Goal: Task Accomplishment & Management: Manage account settings

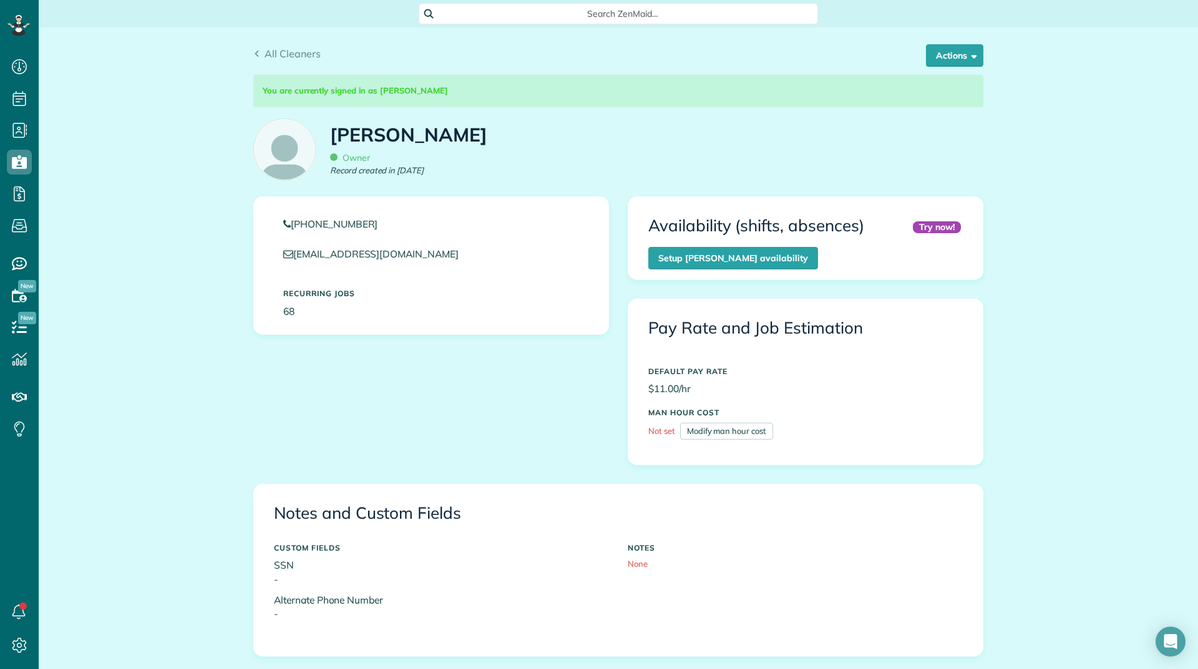
scroll to position [561, 0]
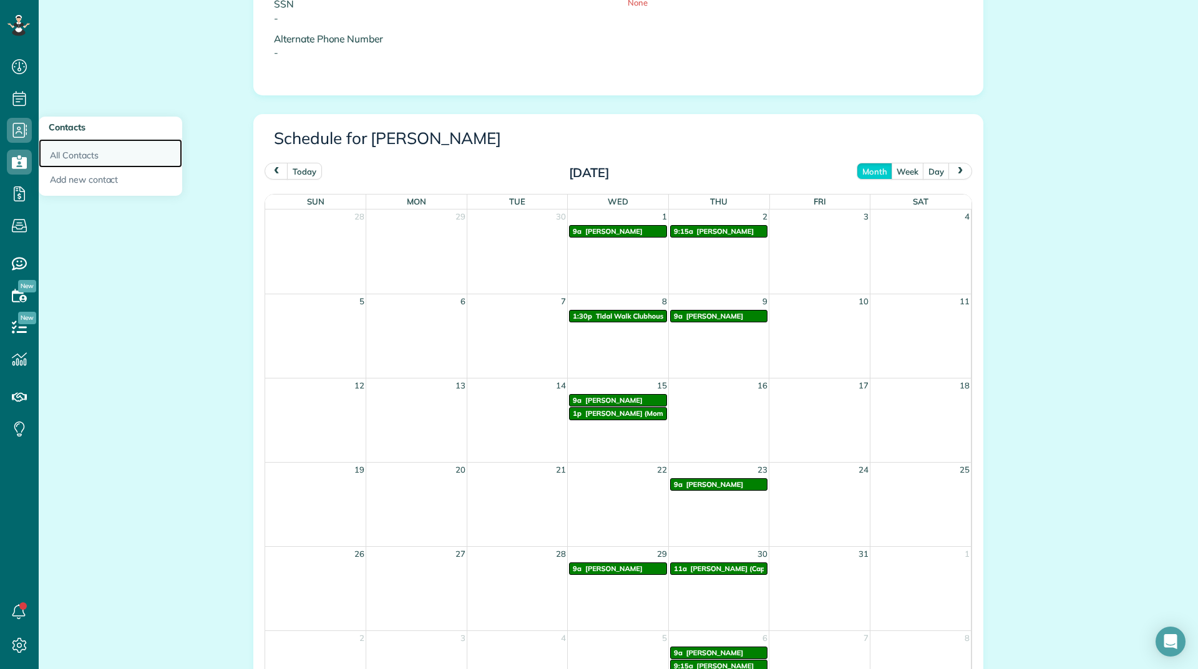
click at [69, 161] on link "All Contacts" at bounding box center [110, 153] width 143 height 29
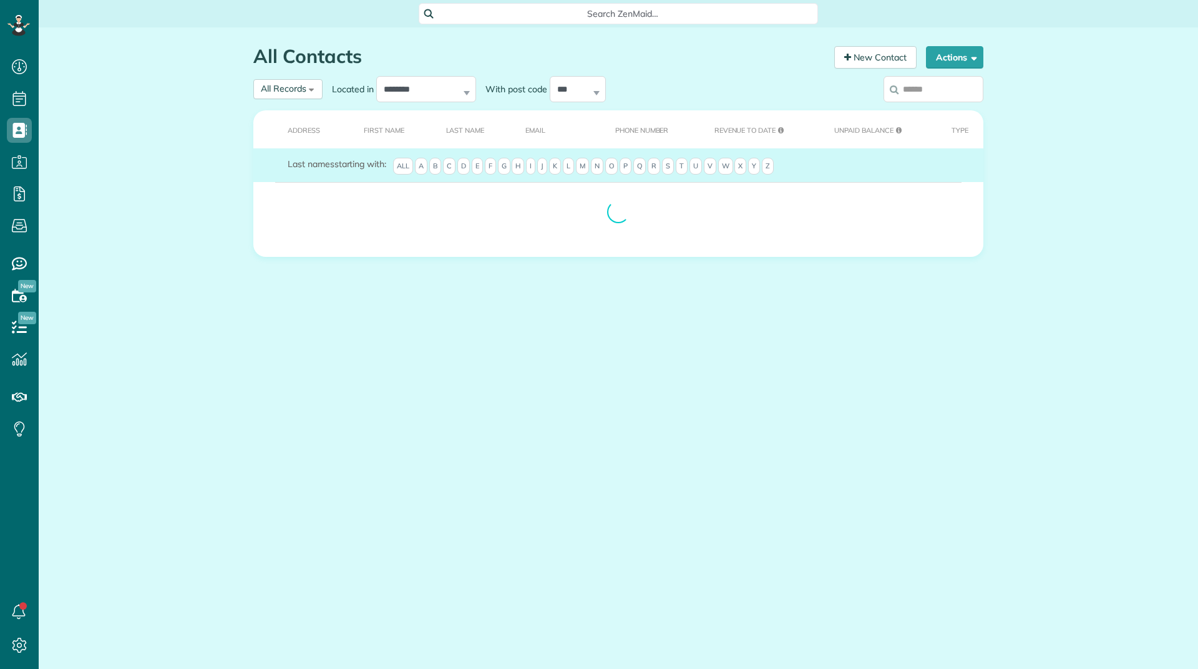
scroll to position [6, 6]
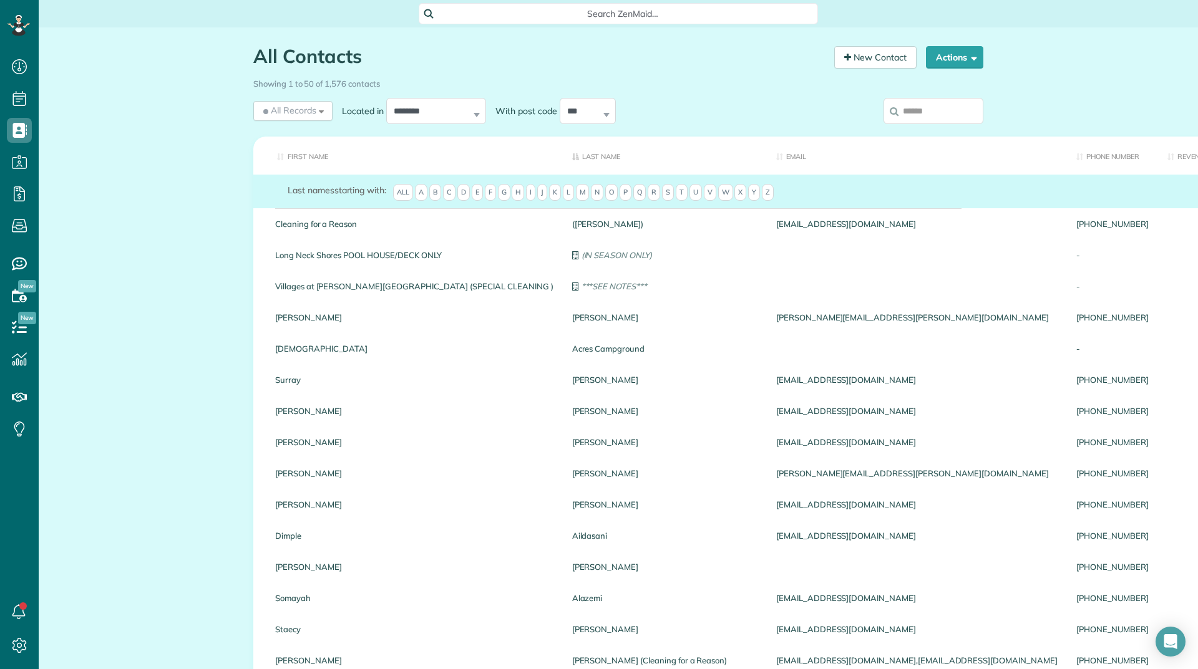
click at [937, 110] on input "search" at bounding box center [933, 111] width 100 height 26
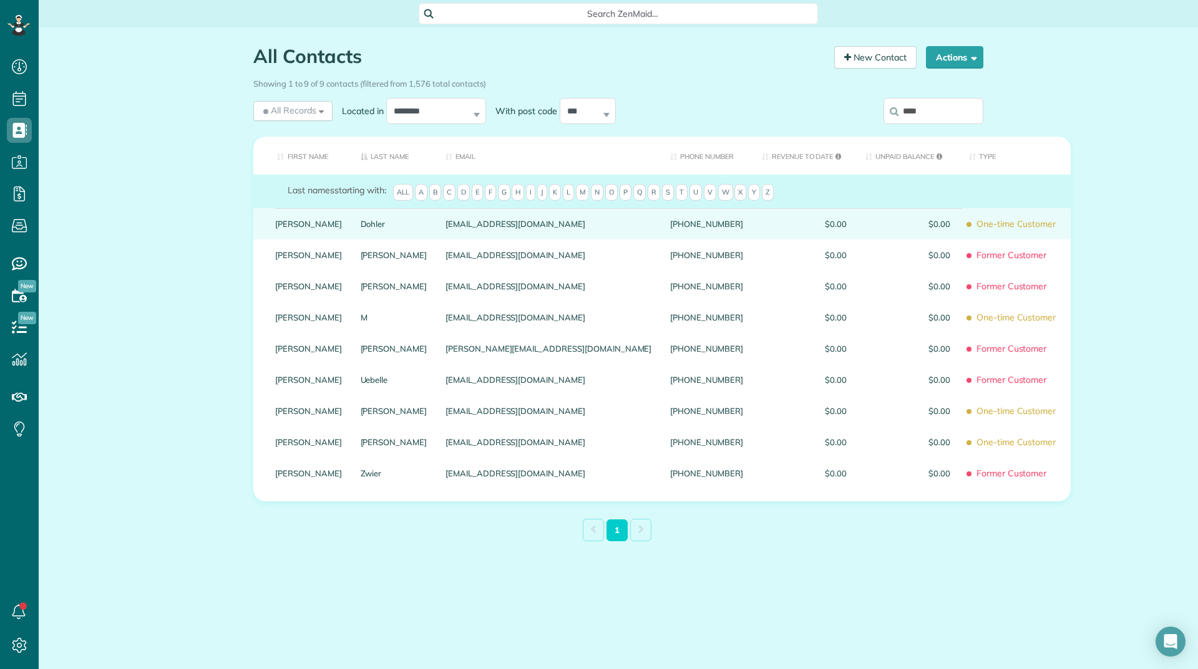
type input "****"
click at [277, 228] on link "Joanie" at bounding box center [308, 224] width 67 height 9
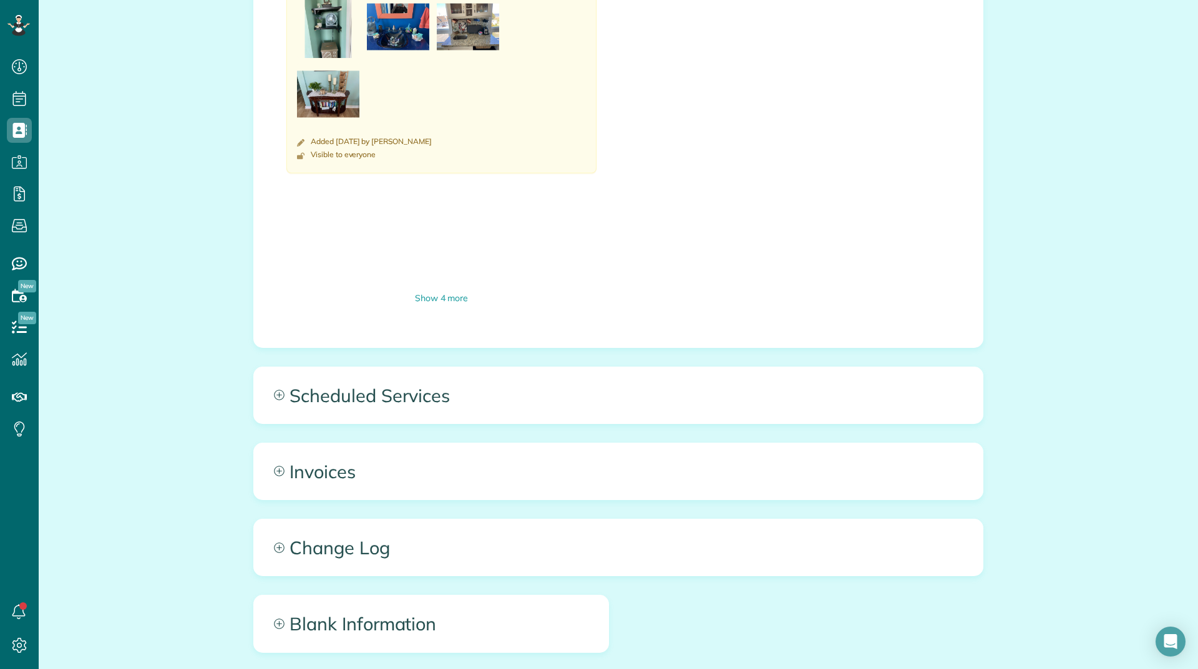
scroll to position [1112, 0]
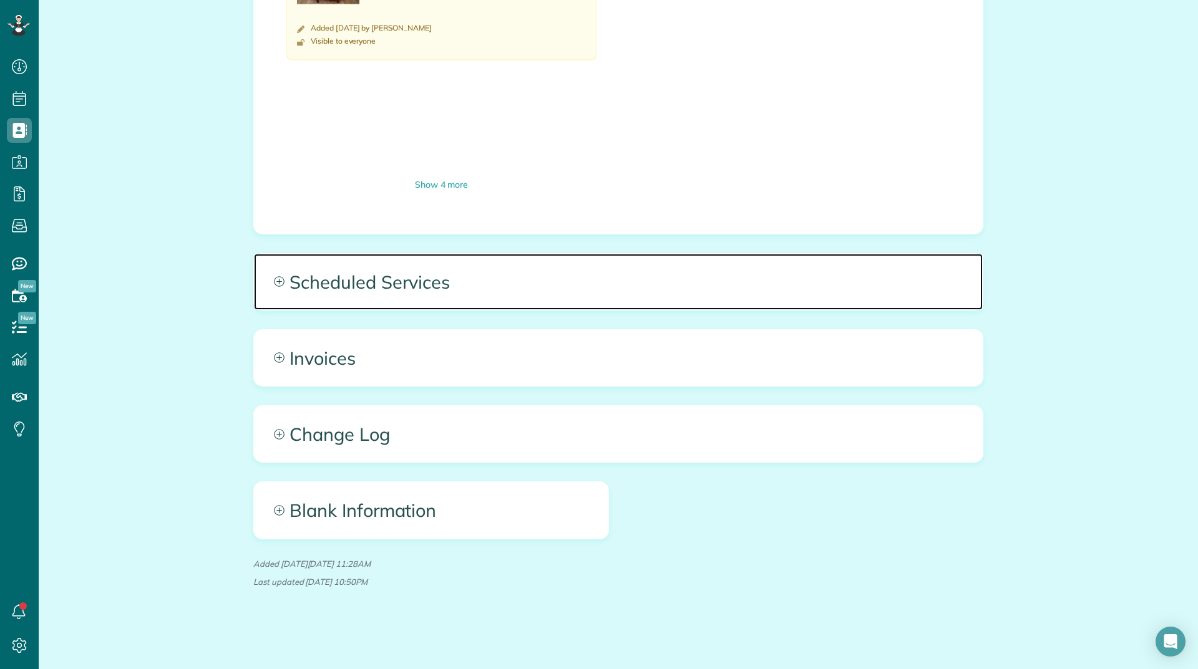
click at [401, 291] on span "Scheduled Services" at bounding box center [618, 282] width 729 height 56
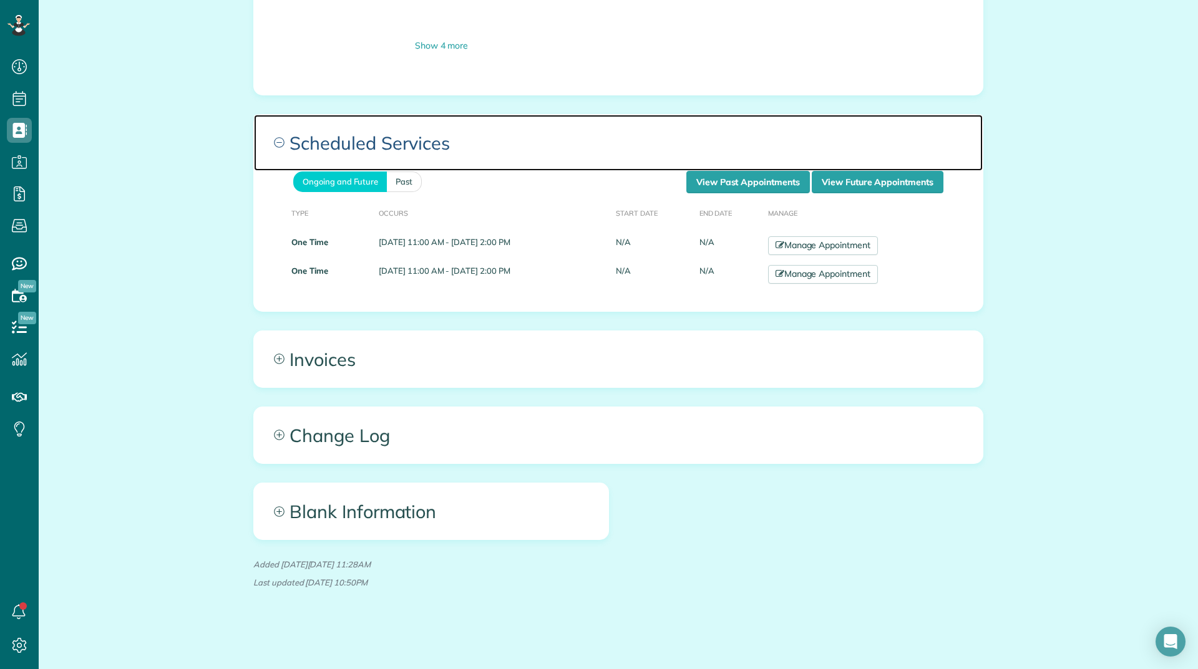
scroll to position [1251, 0]
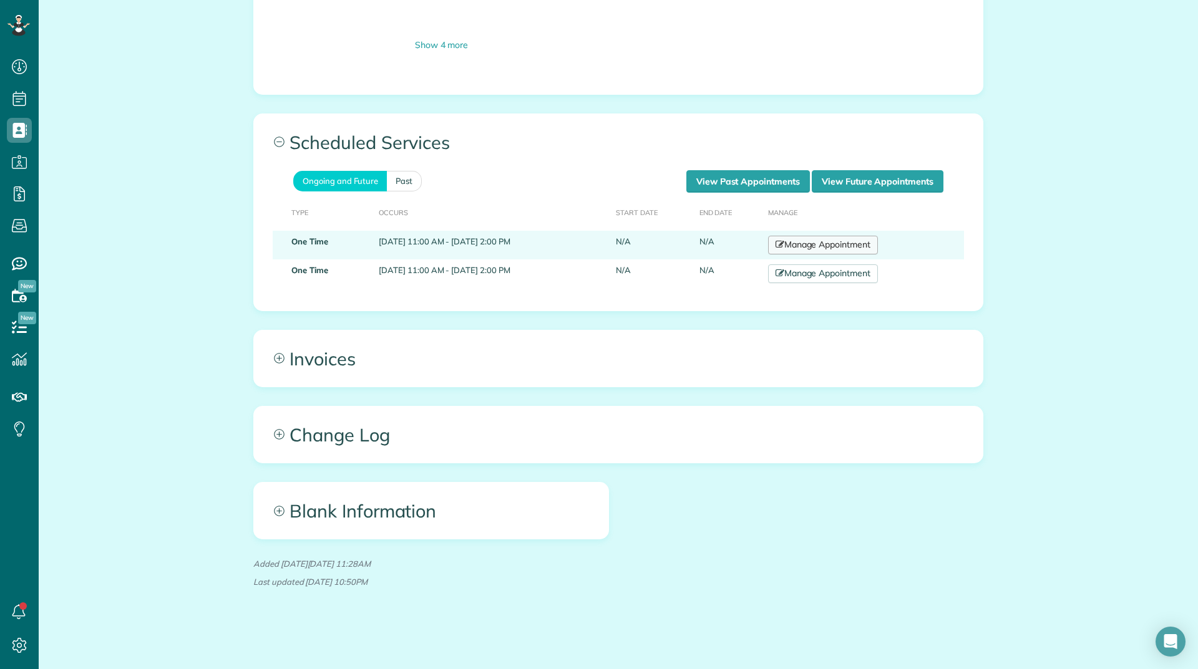
click at [830, 245] on link "Manage Appointment" at bounding box center [823, 245] width 110 height 19
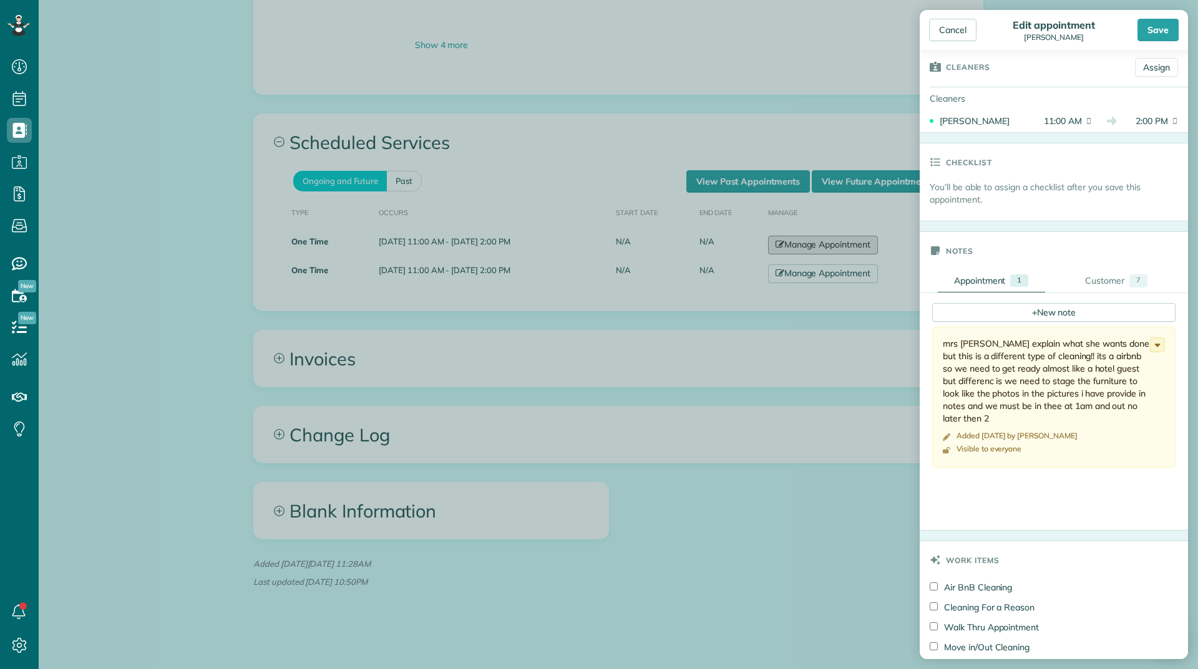
scroll to position [374, 0]
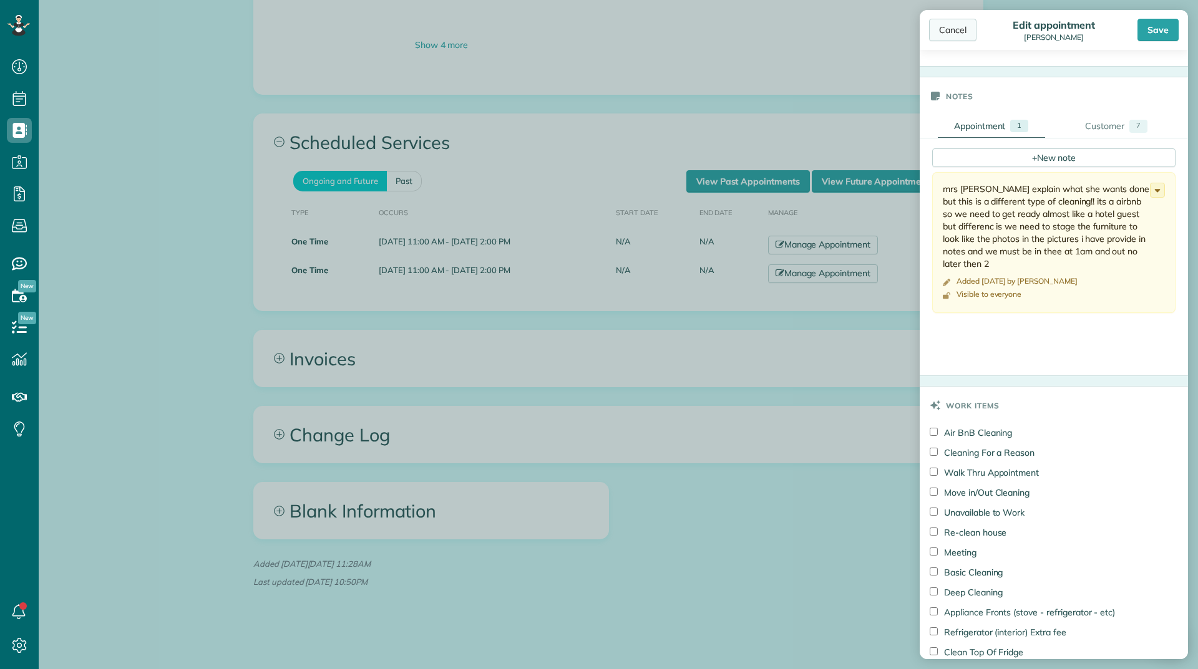
click at [966, 32] on div "Cancel" at bounding box center [952, 30] width 47 height 22
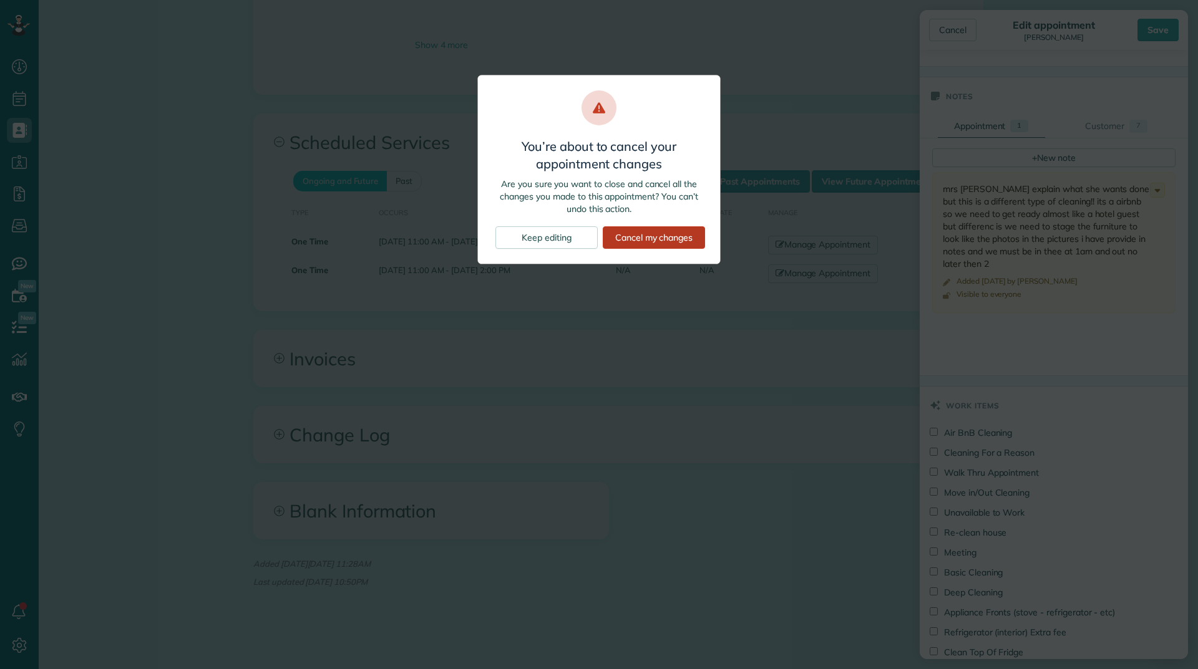
click at [623, 235] on div "Cancel my changes" at bounding box center [654, 237] width 102 height 22
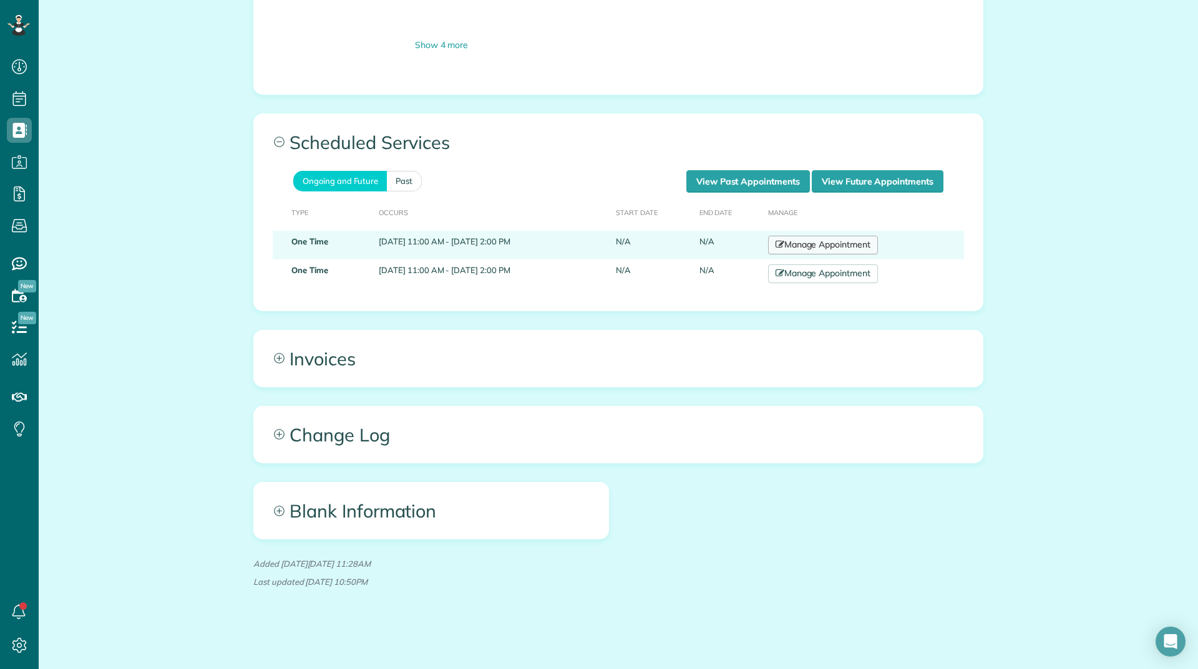
click at [847, 244] on link "Manage Appointment" at bounding box center [823, 245] width 110 height 19
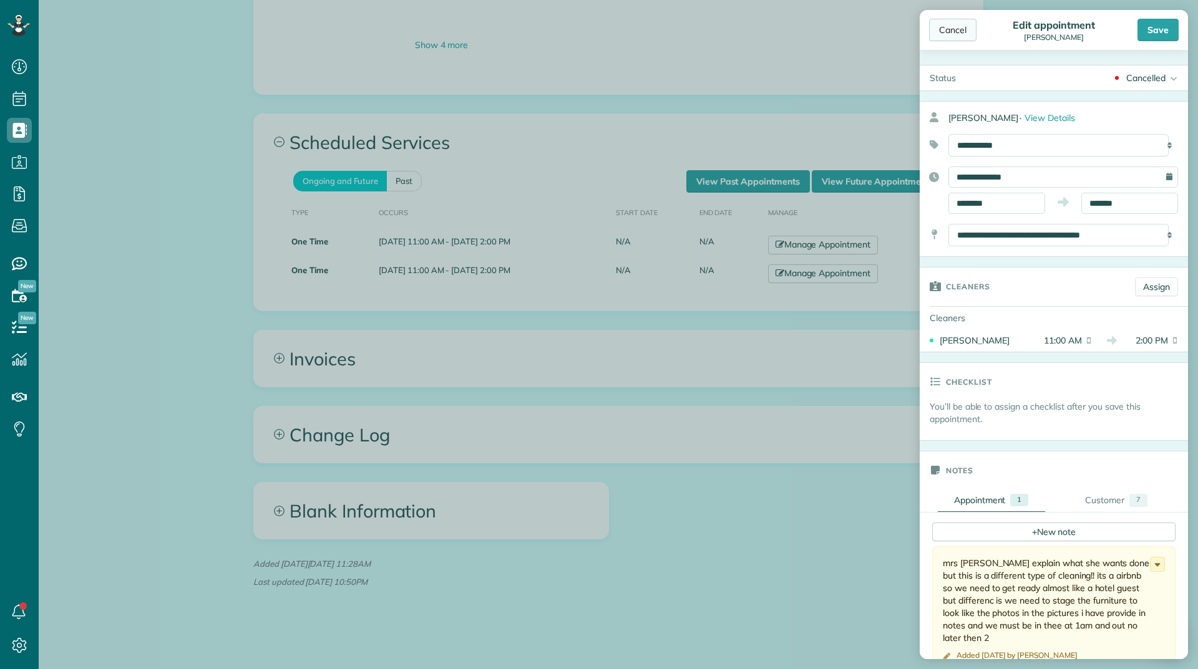
click at [965, 27] on div "Cancel" at bounding box center [952, 30] width 47 height 22
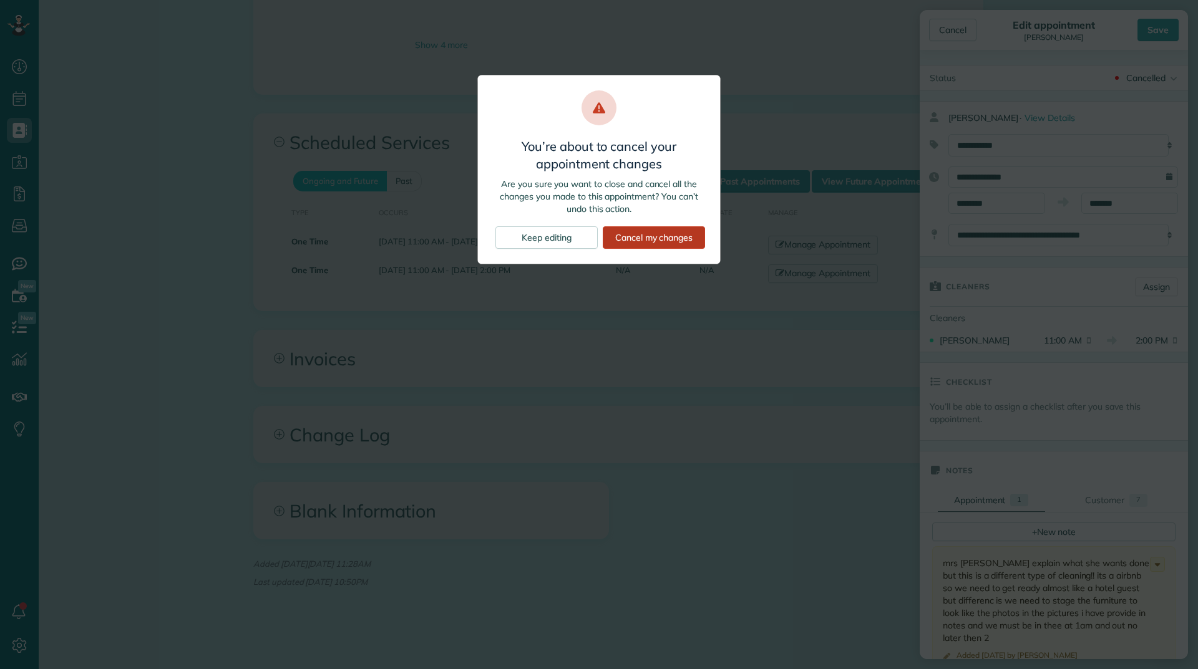
click at [605, 245] on div "Cancel my changes" at bounding box center [654, 237] width 102 height 22
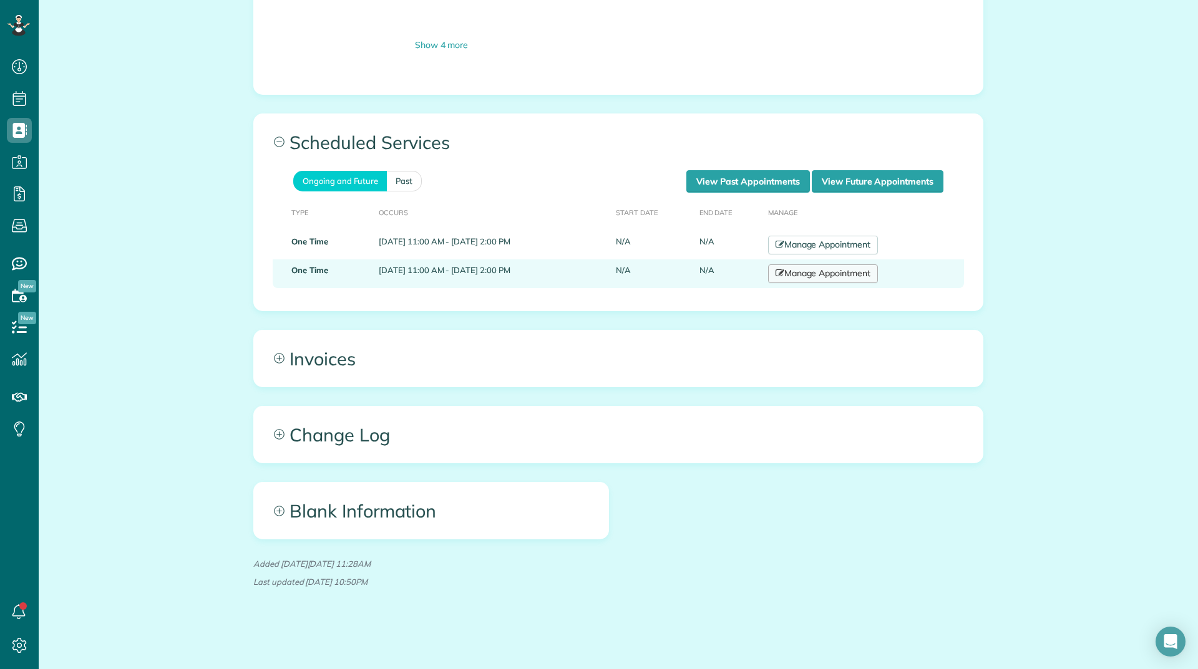
click at [784, 273] on icon at bounding box center [779, 273] width 9 height 9
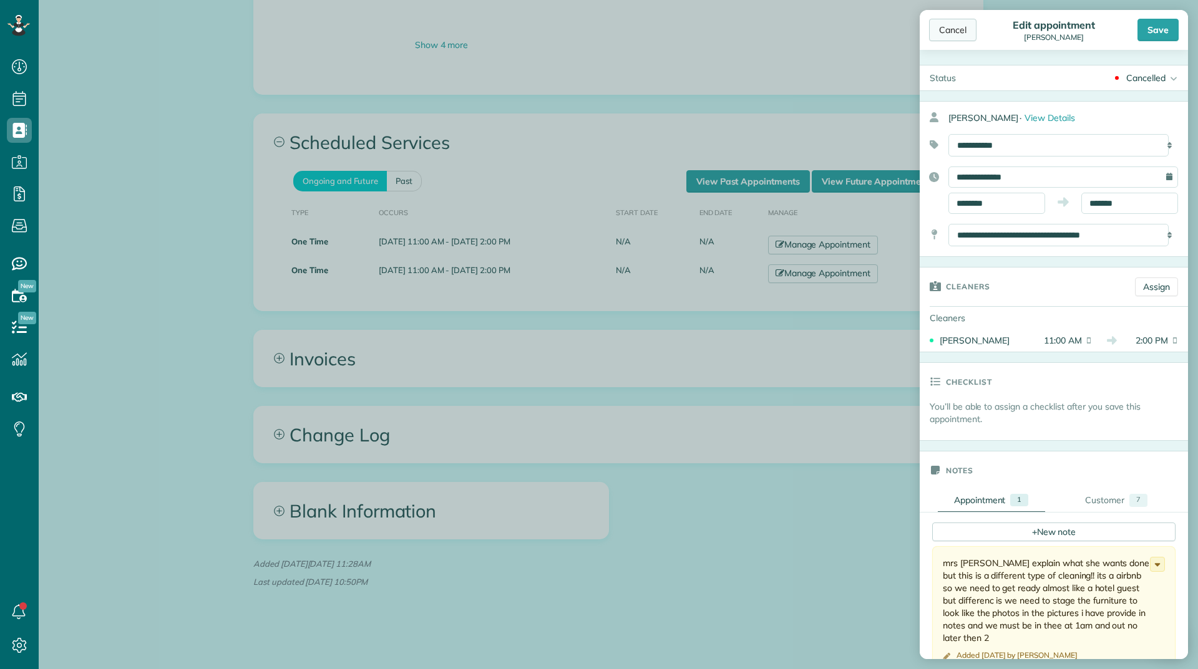
click at [948, 33] on div "Cancel" at bounding box center [952, 30] width 47 height 22
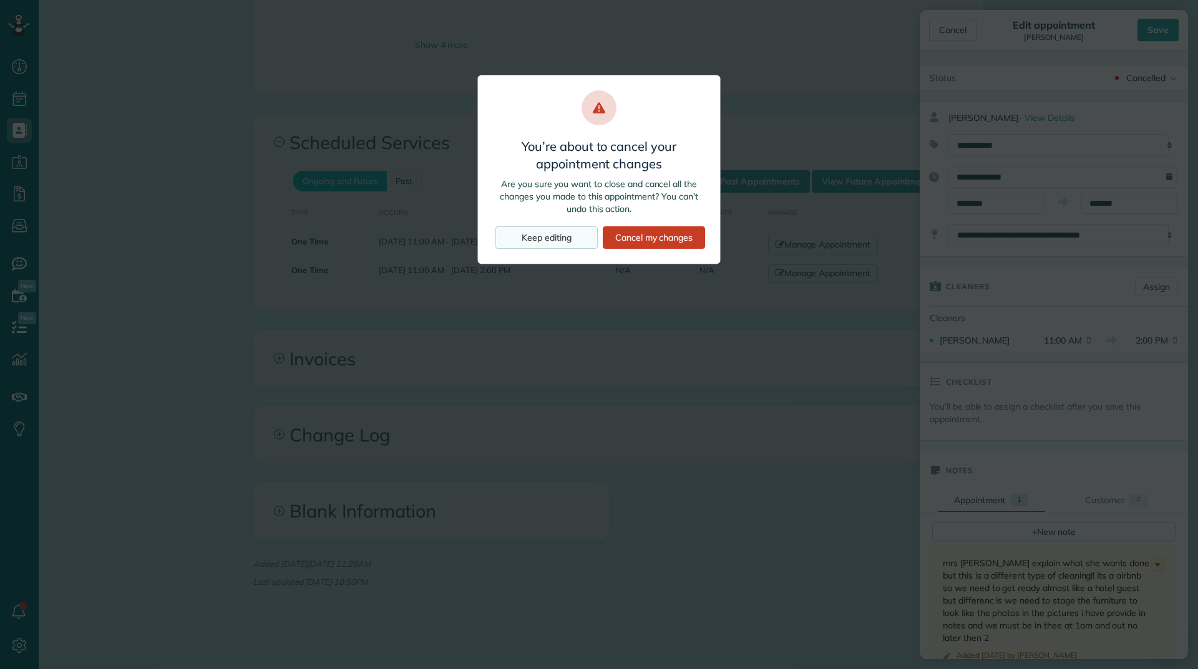
click at [533, 241] on div "Keep editing" at bounding box center [546, 237] width 102 height 22
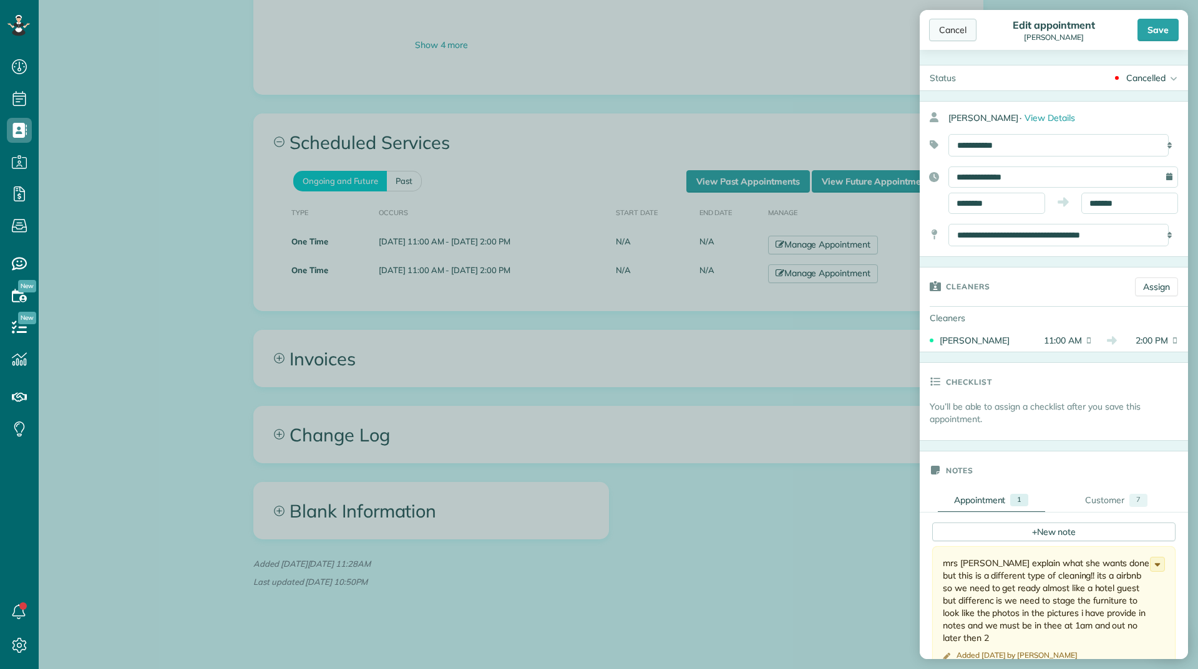
click at [950, 20] on div "Cancel" at bounding box center [952, 30] width 47 height 22
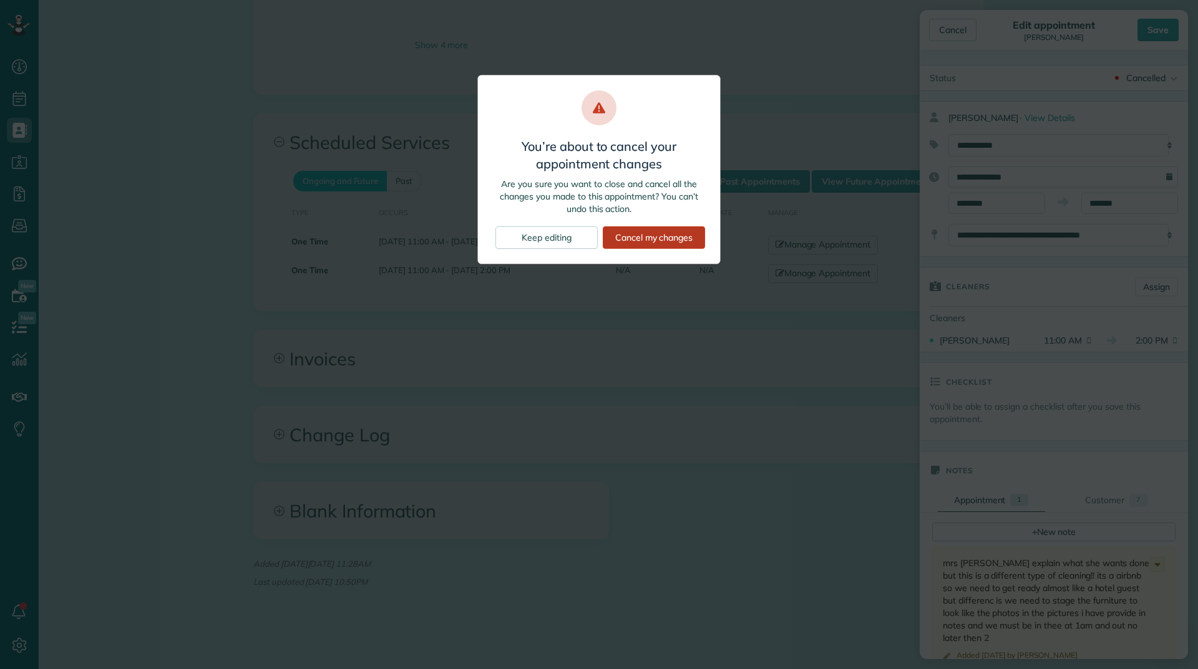
click at [657, 241] on div "Cancel my changes" at bounding box center [654, 237] width 102 height 22
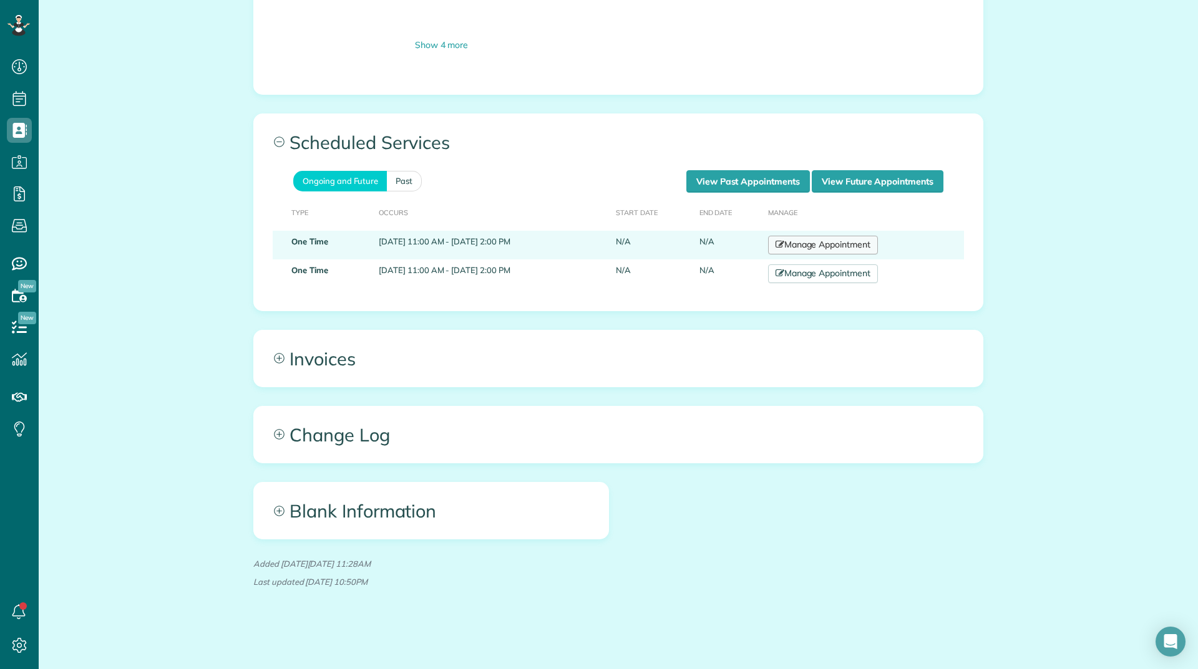
click at [847, 243] on link "Manage Appointment" at bounding box center [823, 245] width 110 height 19
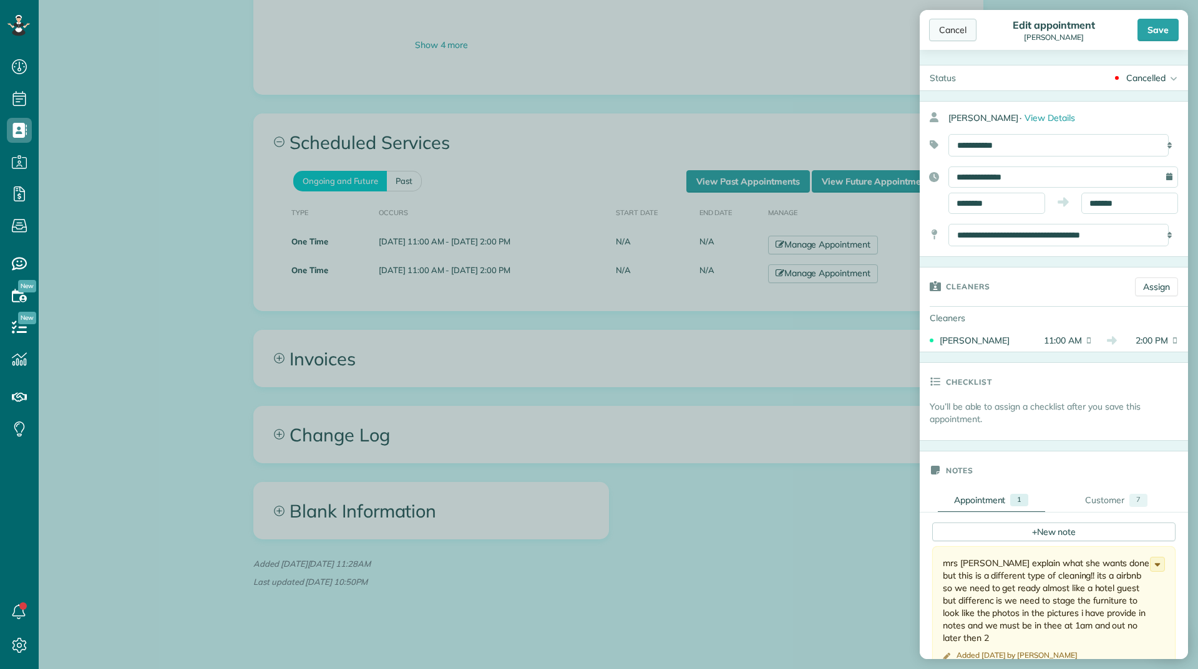
click at [967, 29] on div "Cancel" at bounding box center [952, 30] width 47 height 22
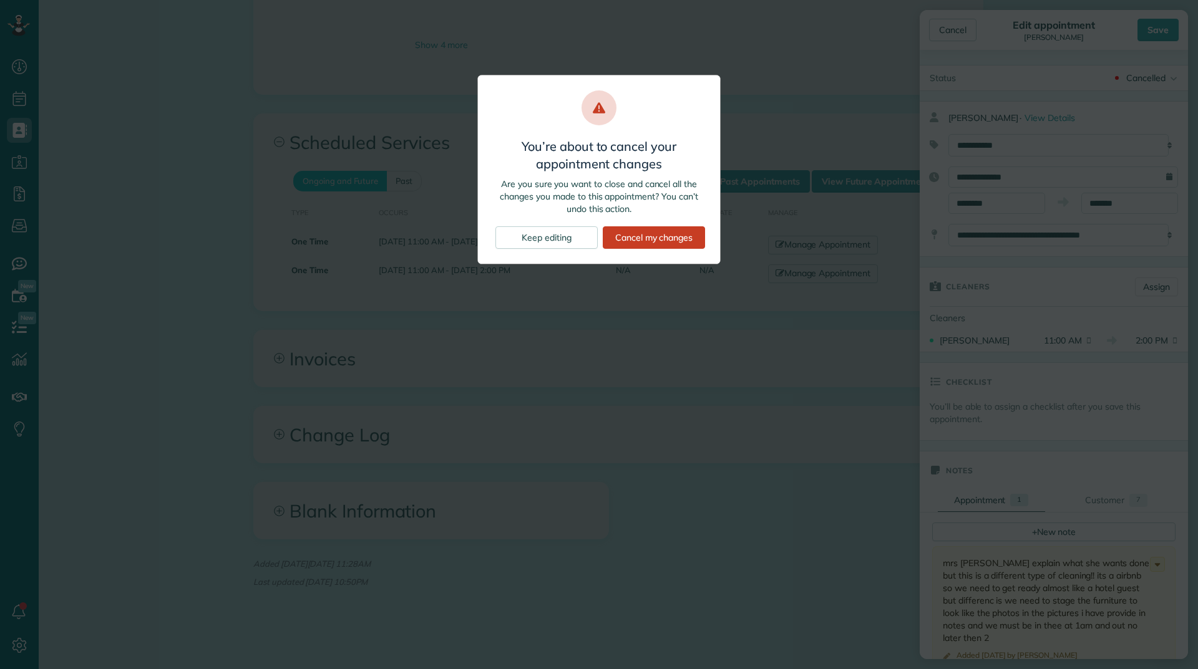
click at [707, 231] on div "You’re about to cancel your appointment changes Are you sure you want to close …" at bounding box center [598, 170] width 243 height 190
click at [687, 235] on div "Cancel my changes" at bounding box center [654, 237] width 102 height 22
